Goal: Task Accomplishment & Management: Manage account settings

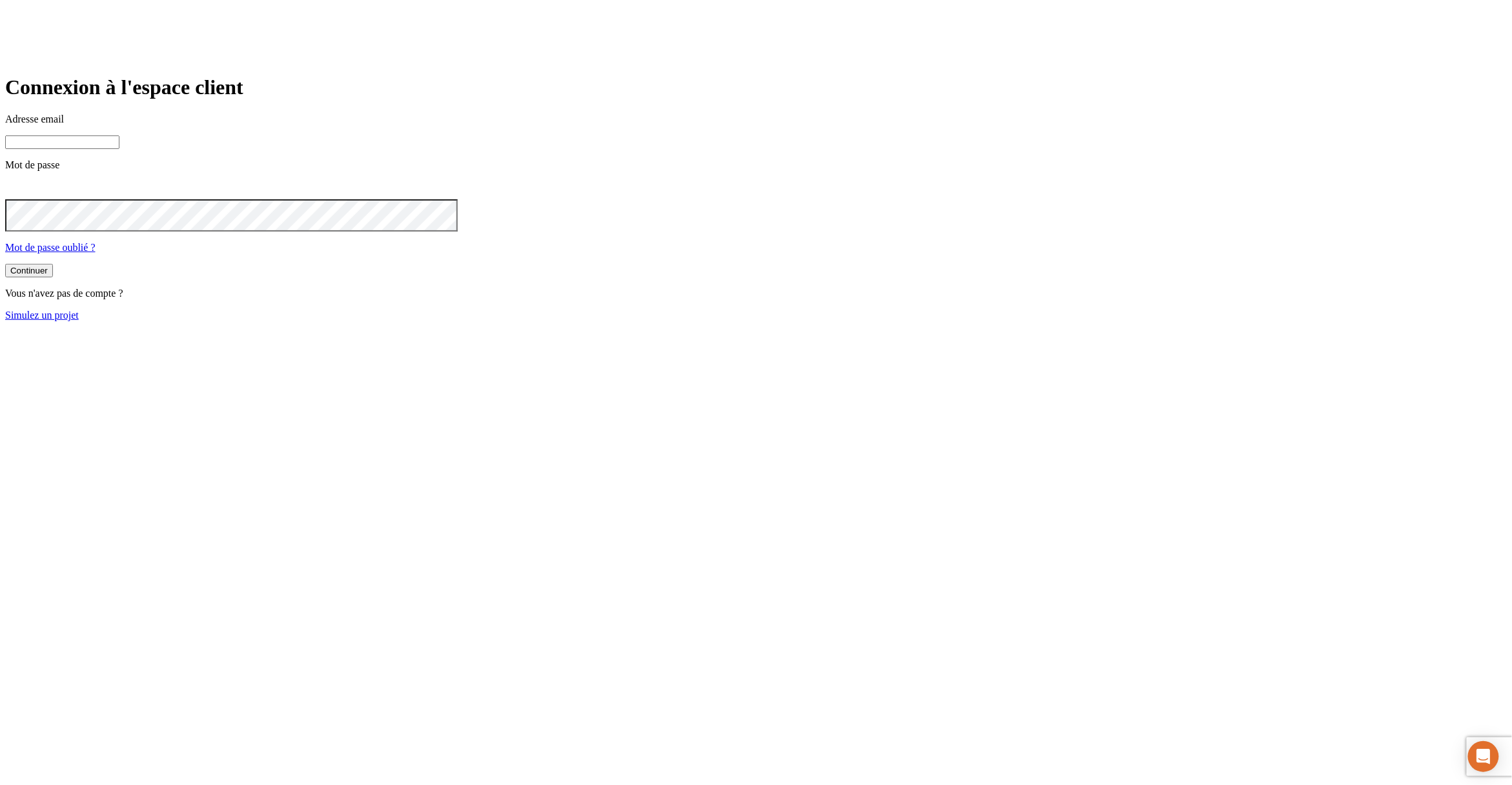
click at [120, 149] on input at bounding box center [61, 142] width 114 height 14
paste input "james.bond+15996@nalo.fr"
type input "james.bond+15996@nalo.fr"
click at [5, 264] on button "Continuer" at bounding box center [28, 271] width 48 height 14
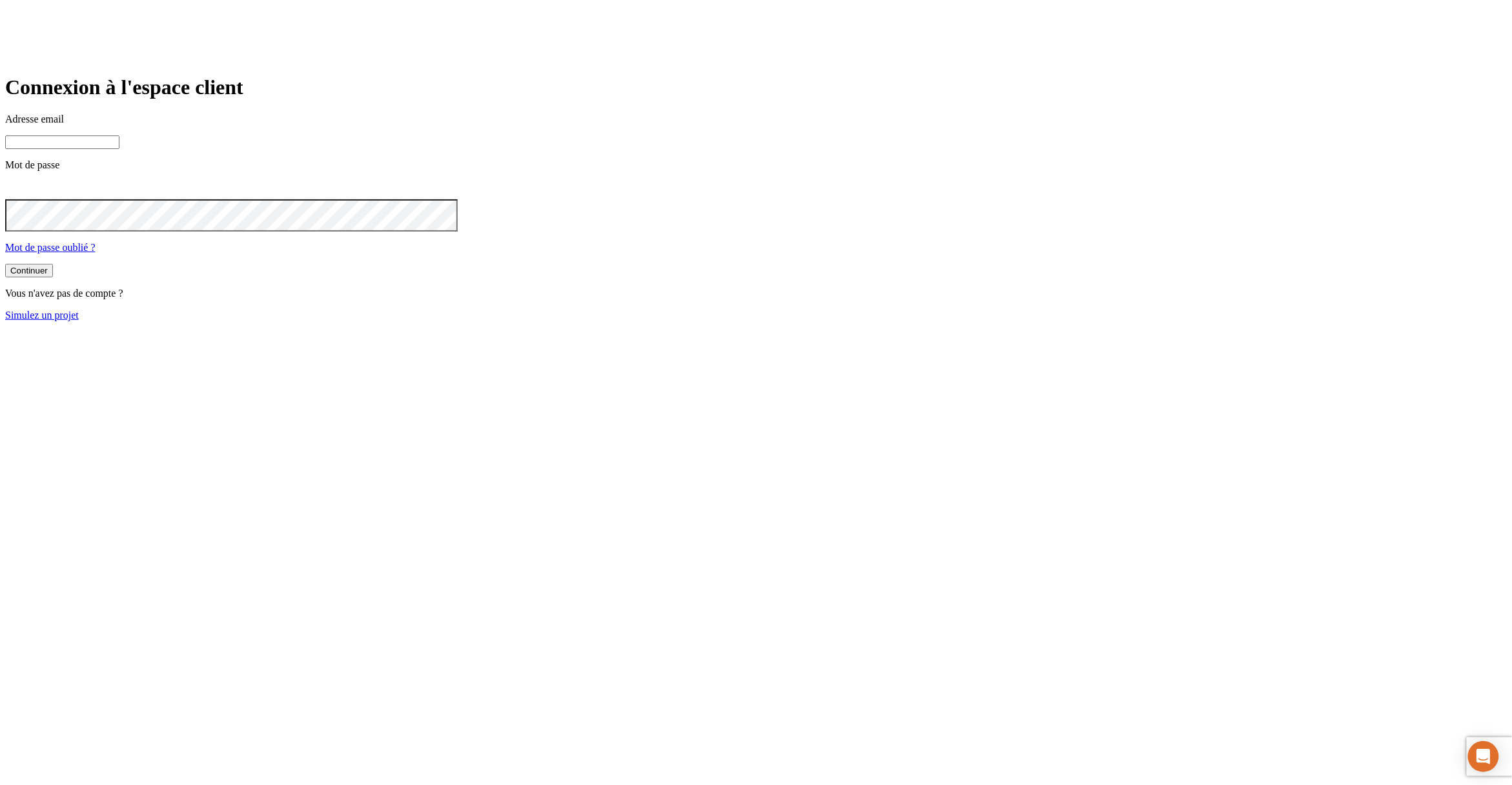
click at [120, 149] on input at bounding box center [61, 142] width 114 height 14
paste input "james.bond+24745@nalo.fr"
type input "james.bond+24745@nalo.fr"
click at [5, 264] on button "Continuer" at bounding box center [28, 271] width 48 height 14
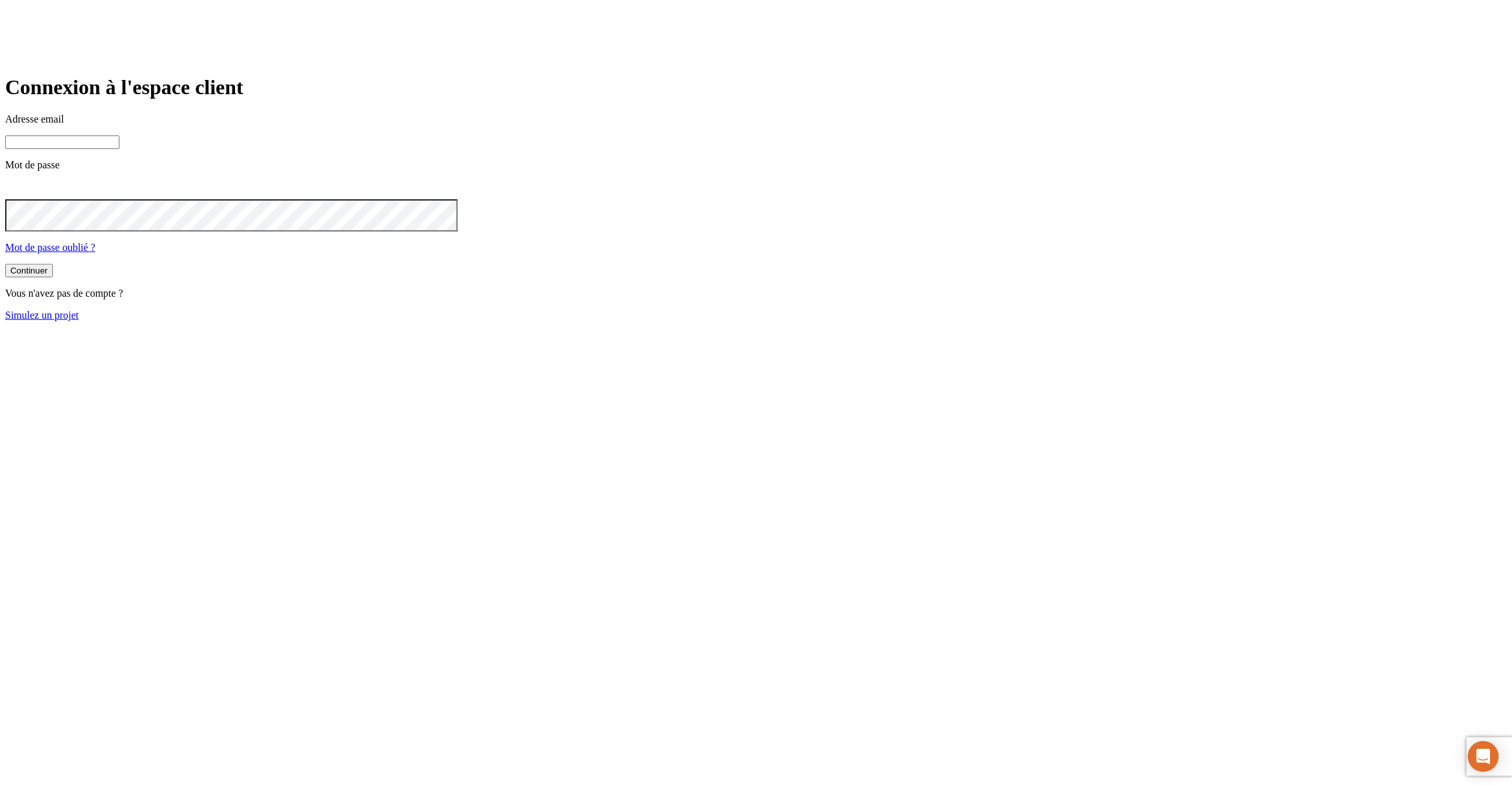
click at [120, 149] on input at bounding box center [61, 142] width 114 height 14
paste input "james.bond+32397@nalo.fr"
type input "james.bond+32397@nalo.fr"
click at [5, 264] on button "Continuer" at bounding box center [28, 271] width 48 height 14
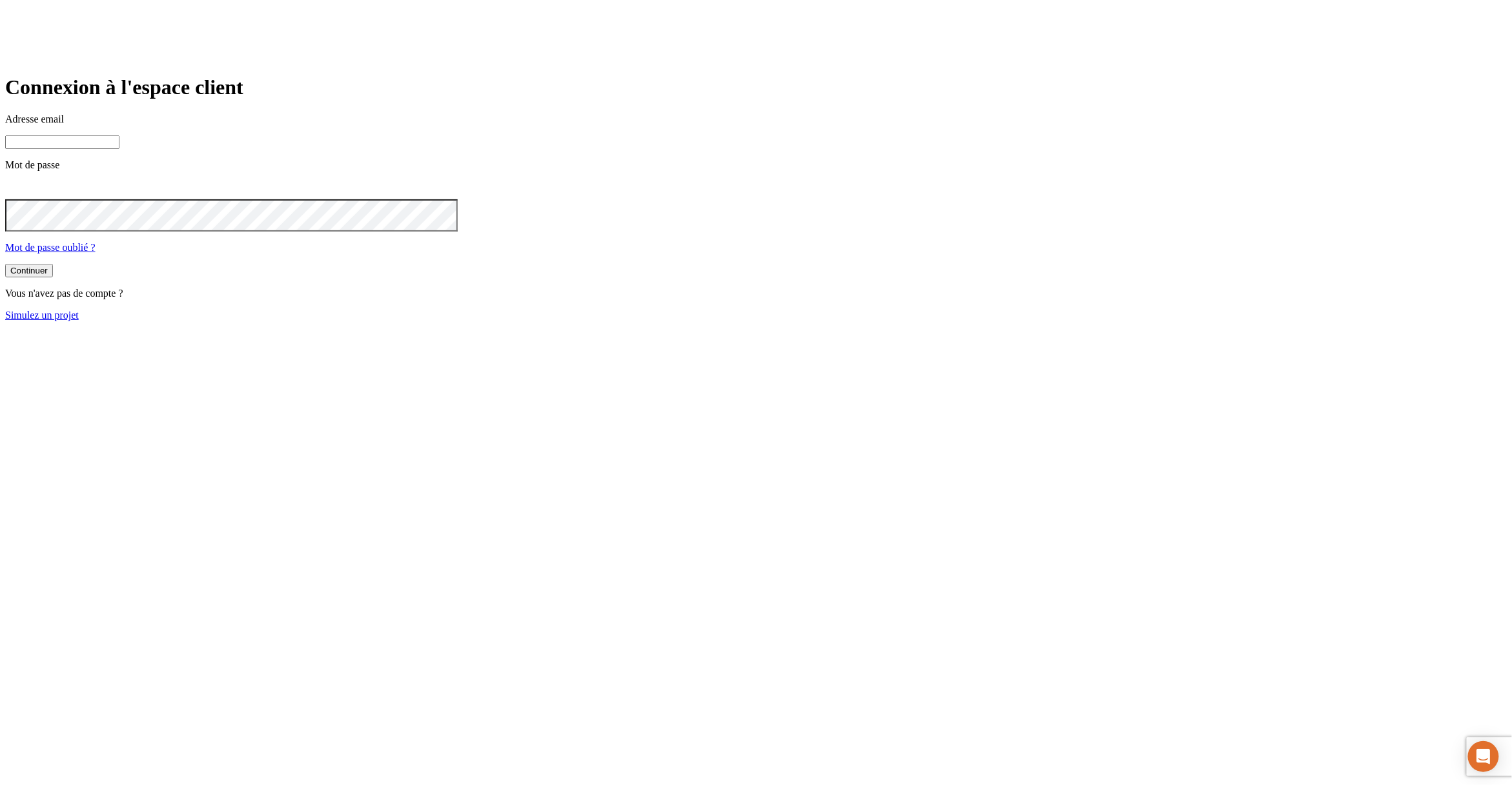
click at [120, 149] on input at bounding box center [61, 142] width 114 height 14
paste input "james.bond+15996@nalo.fr"
type input "james.bond+15996@nalo.fr"
click at [5, 264] on button "Continuer" at bounding box center [28, 271] width 48 height 14
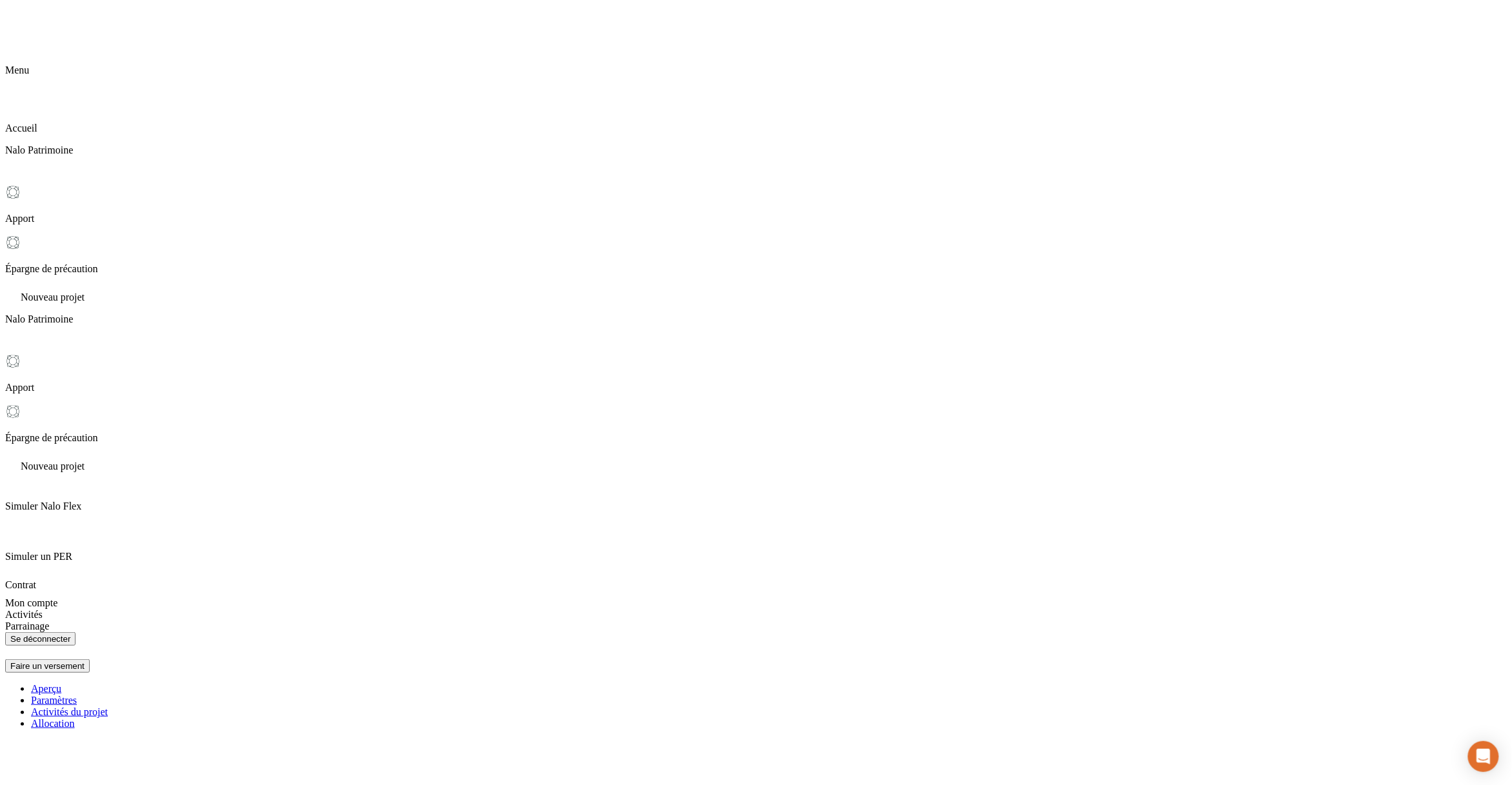
click at [69, 740] on icon at bounding box center [37, 772] width 65 height 65
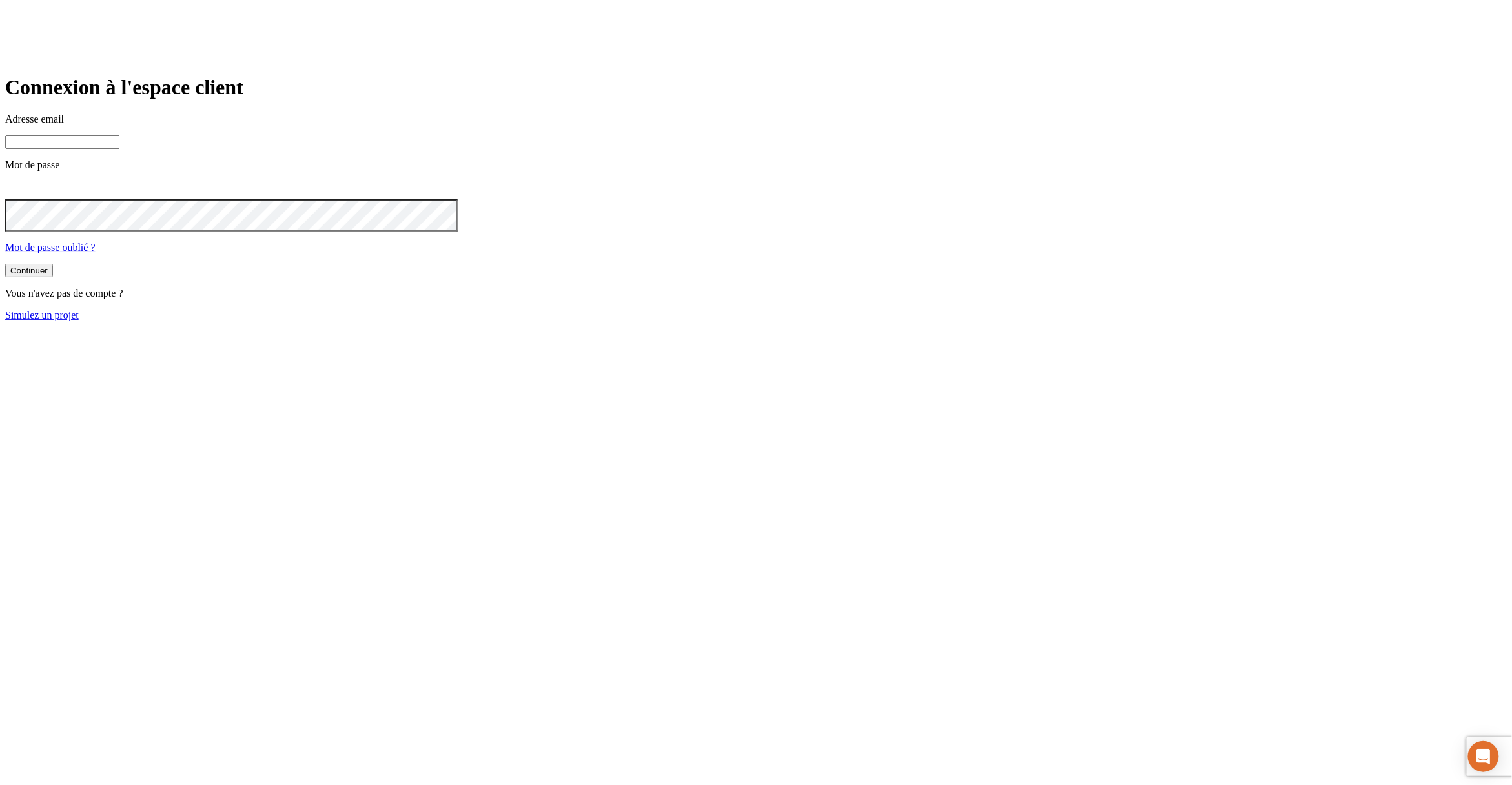
click at [120, 149] on input at bounding box center [61, 142] width 114 height 14
paste input "james.bond+33839@nalo.fr"
type input "james.bond+33839@nalo.fr"
click at [5, 264] on button "Continuer" at bounding box center [28, 271] width 48 height 14
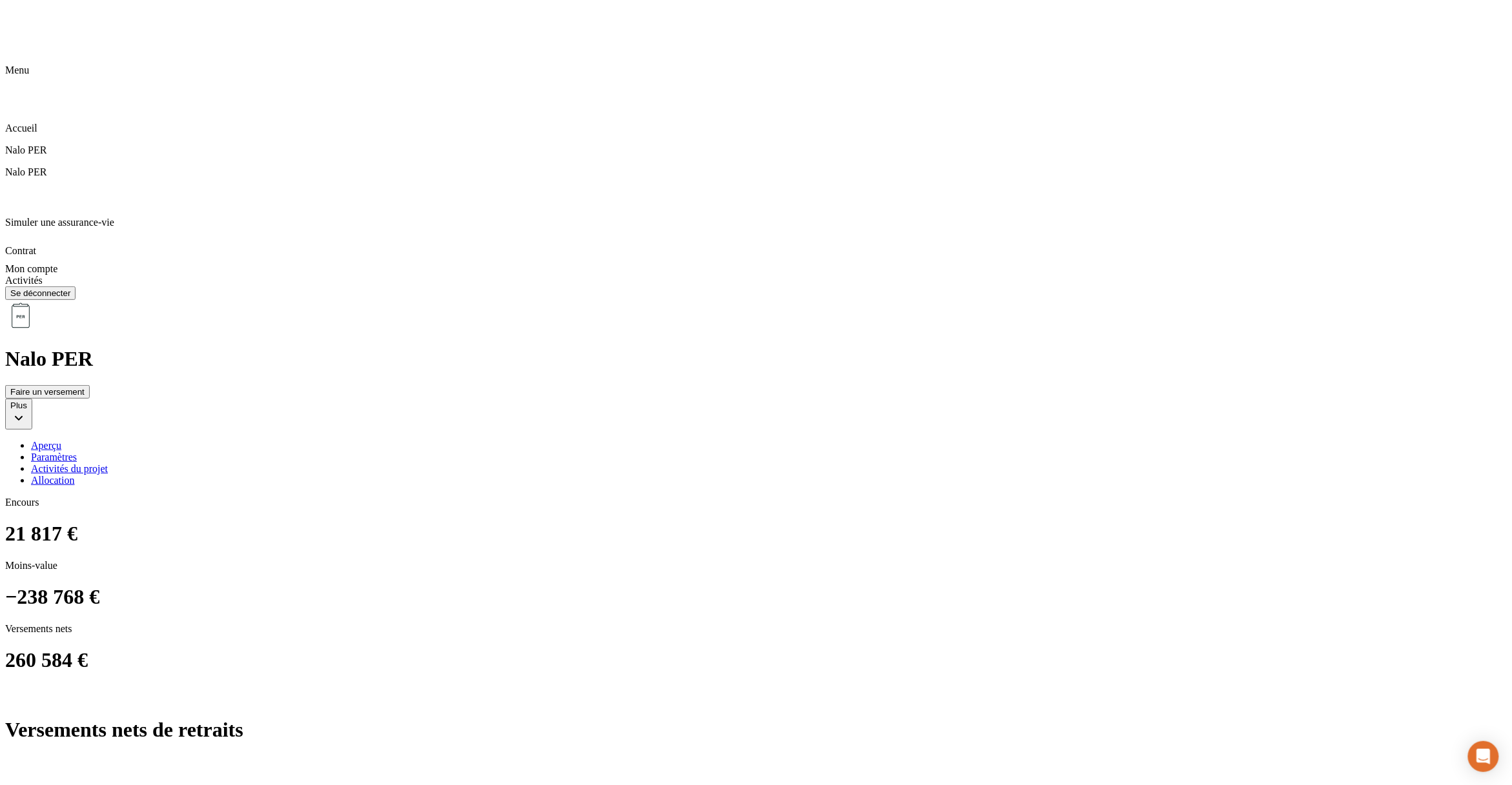
click at [632, 475] on div "Allocation" at bounding box center [769, 481] width 1476 height 11
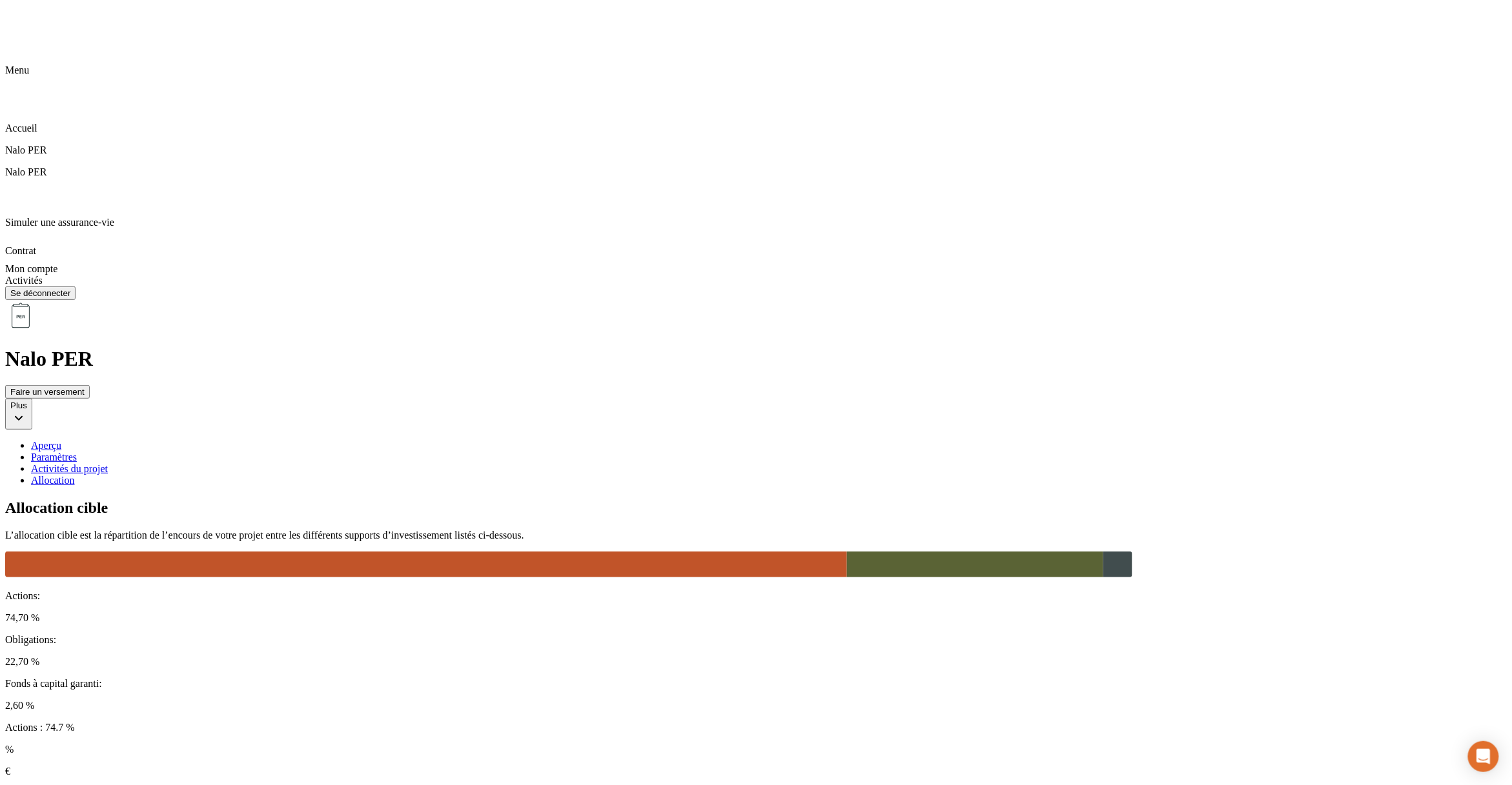
click at [439, 451] on div "Paramètres" at bounding box center [769, 457] width 1476 height 11
